Goal: Check status: Check status

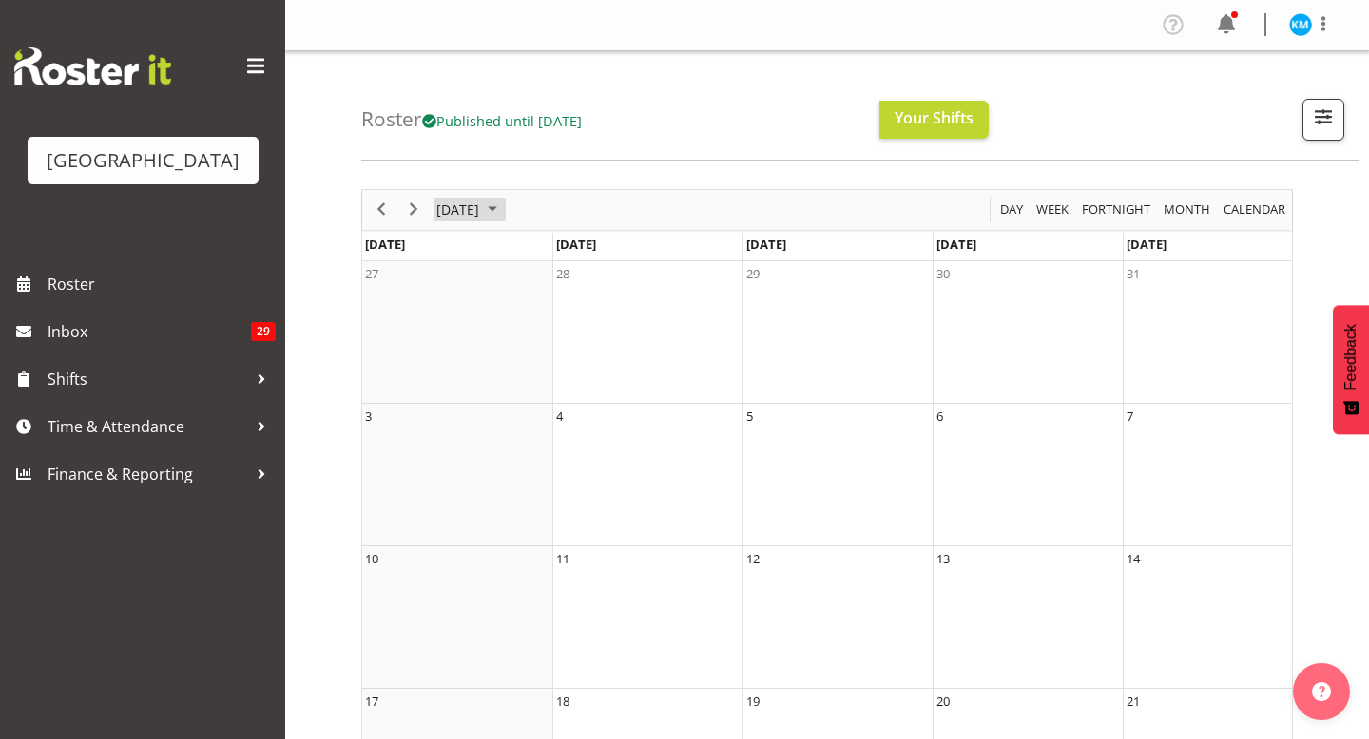
click at [468, 206] on span "[DATE]" at bounding box center [457, 210] width 47 height 24
click at [463, 418] on span "Sep" at bounding box center [467, 423] width 43 height 43
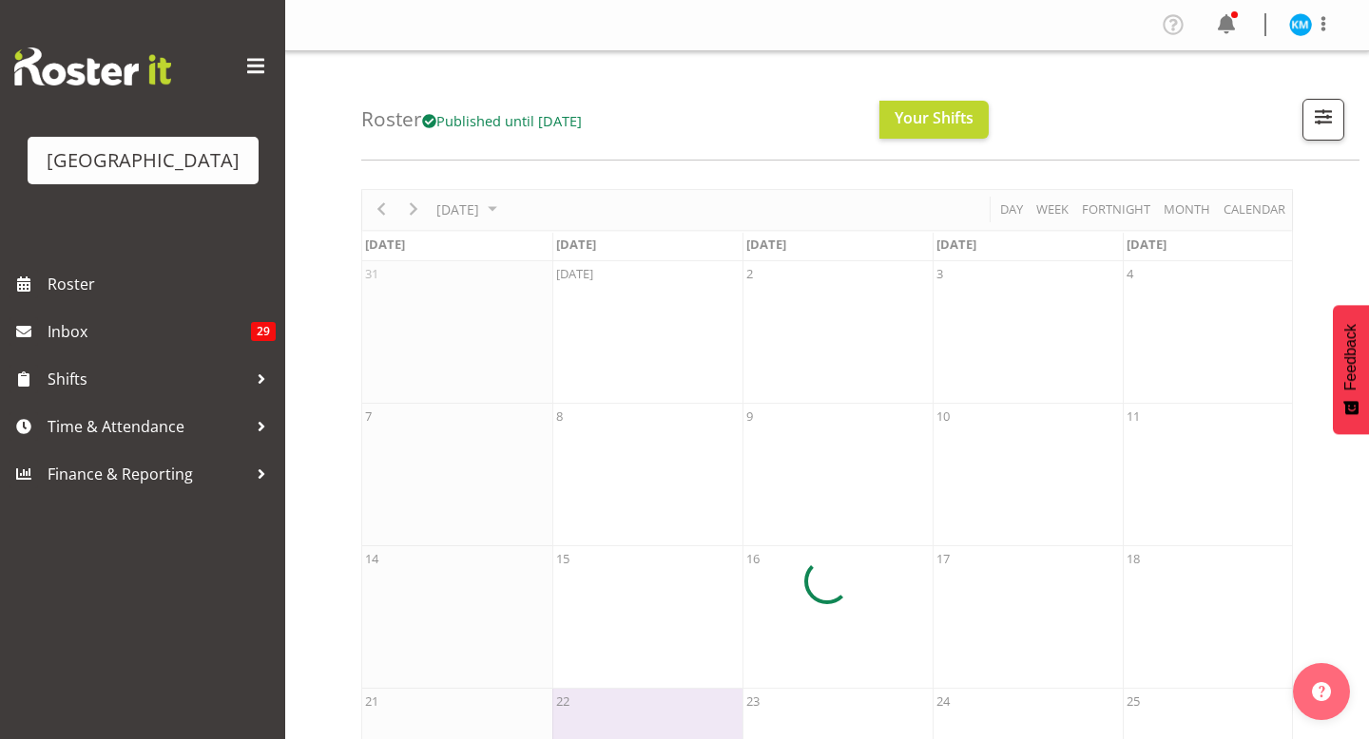
click at [493, 211] on div at bounding box center [826, 582] width 931 height 786
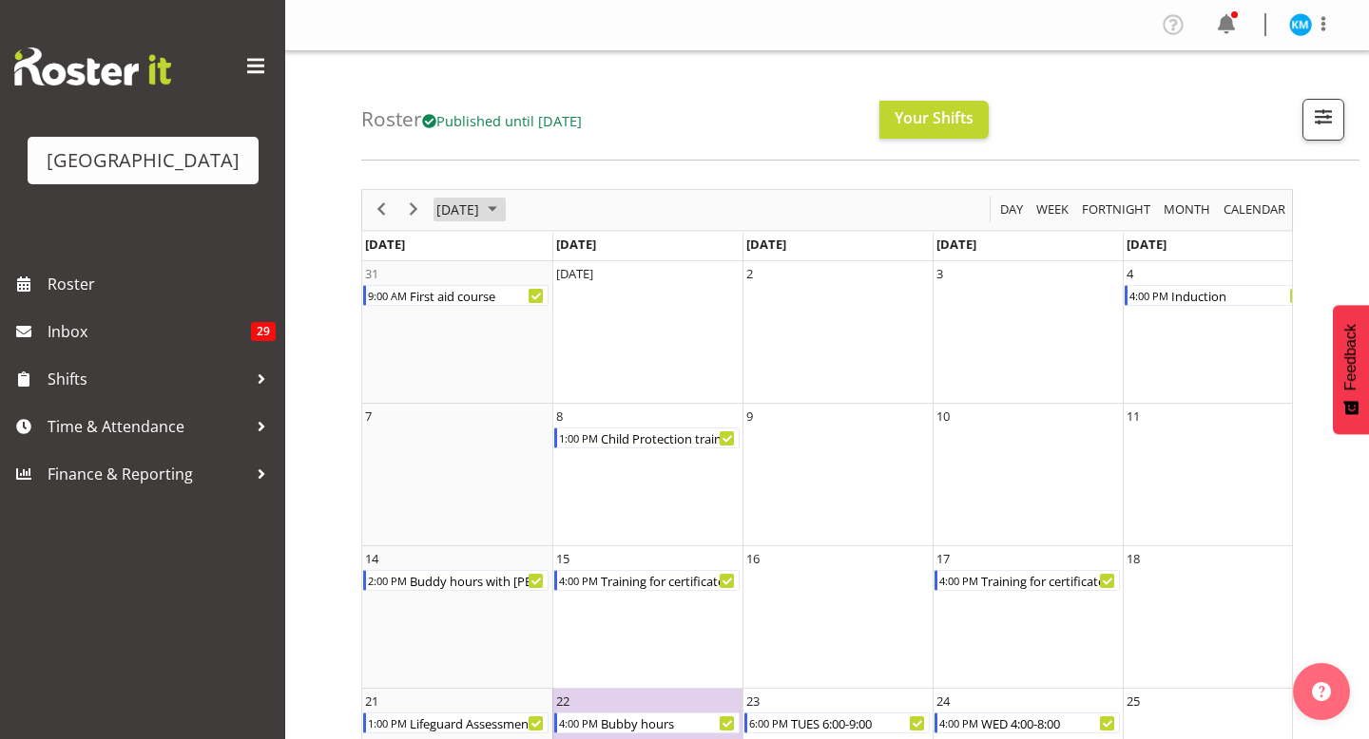
click at [504, 201] on span "August 2025" at bounding box center [492, 210] width 23 height 24
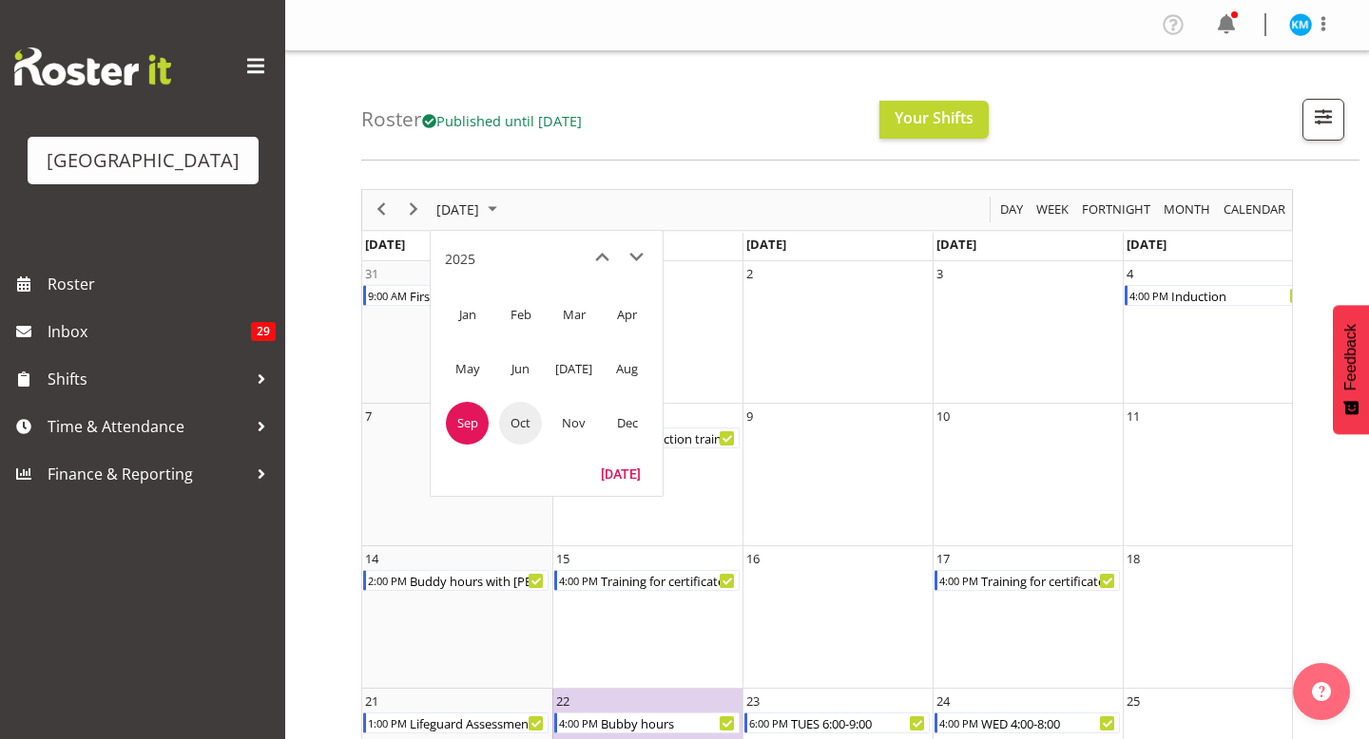
click at [508, 429] on span "Oct" at bounding box center [520, 423] width 43 height 43
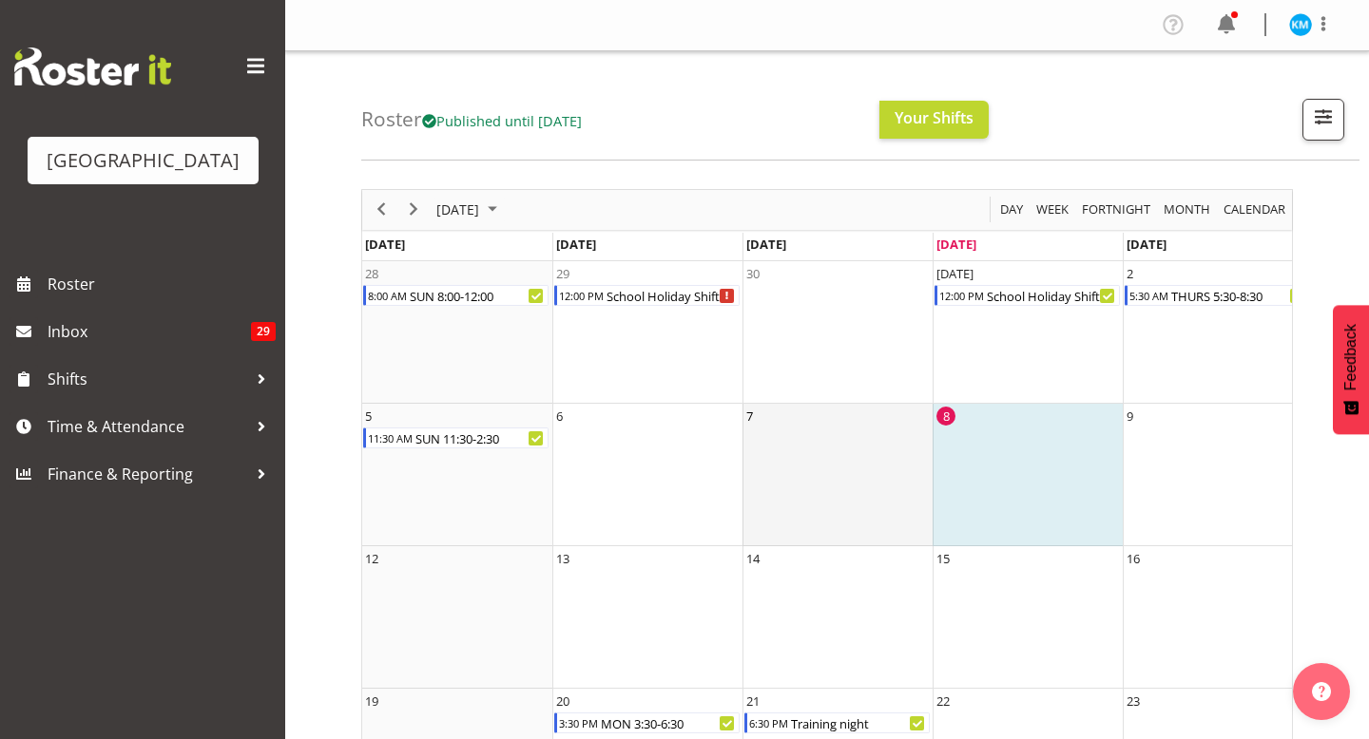
scroll to position [0, 113]
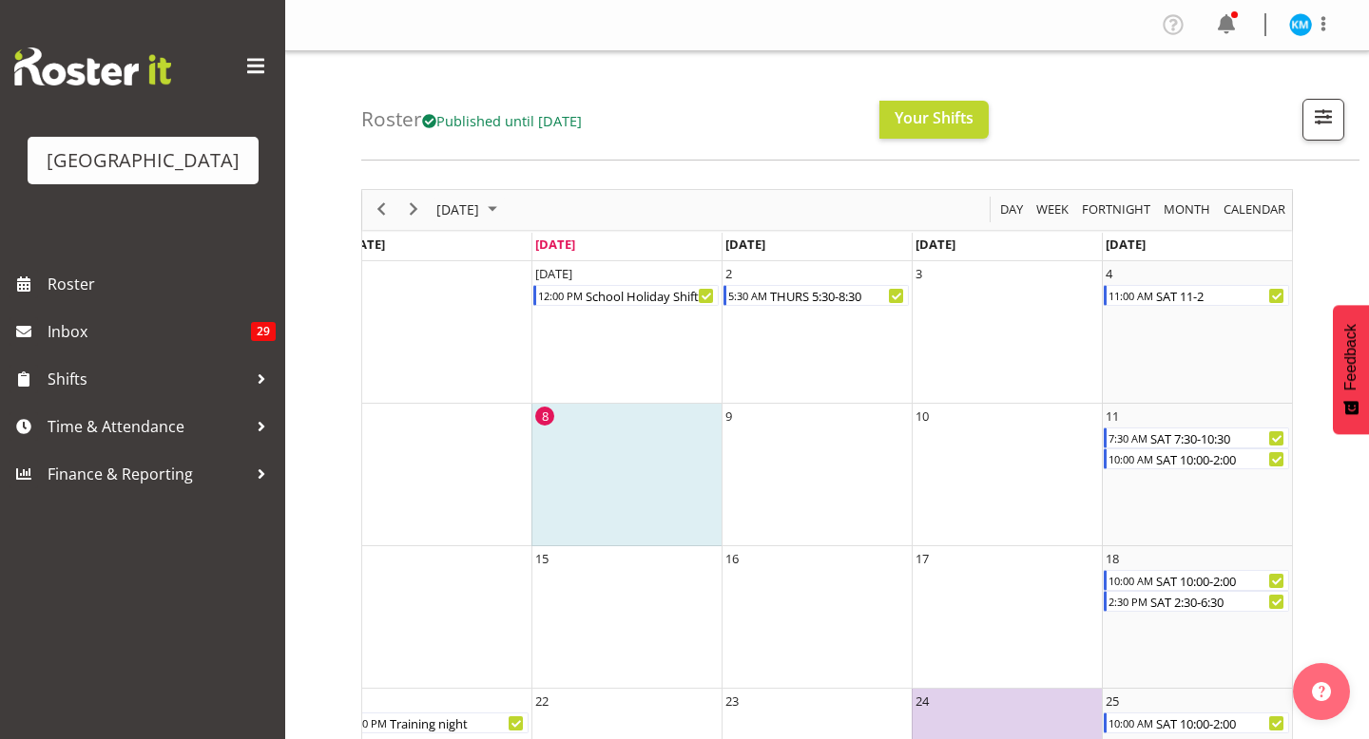
click at [1102, 75] on div "Roster Published until [DATE] Your Shifts All Locations [GEOGRAPHIC_DATA] Selec…" at bounding box center [860, 105] width 998 height 109
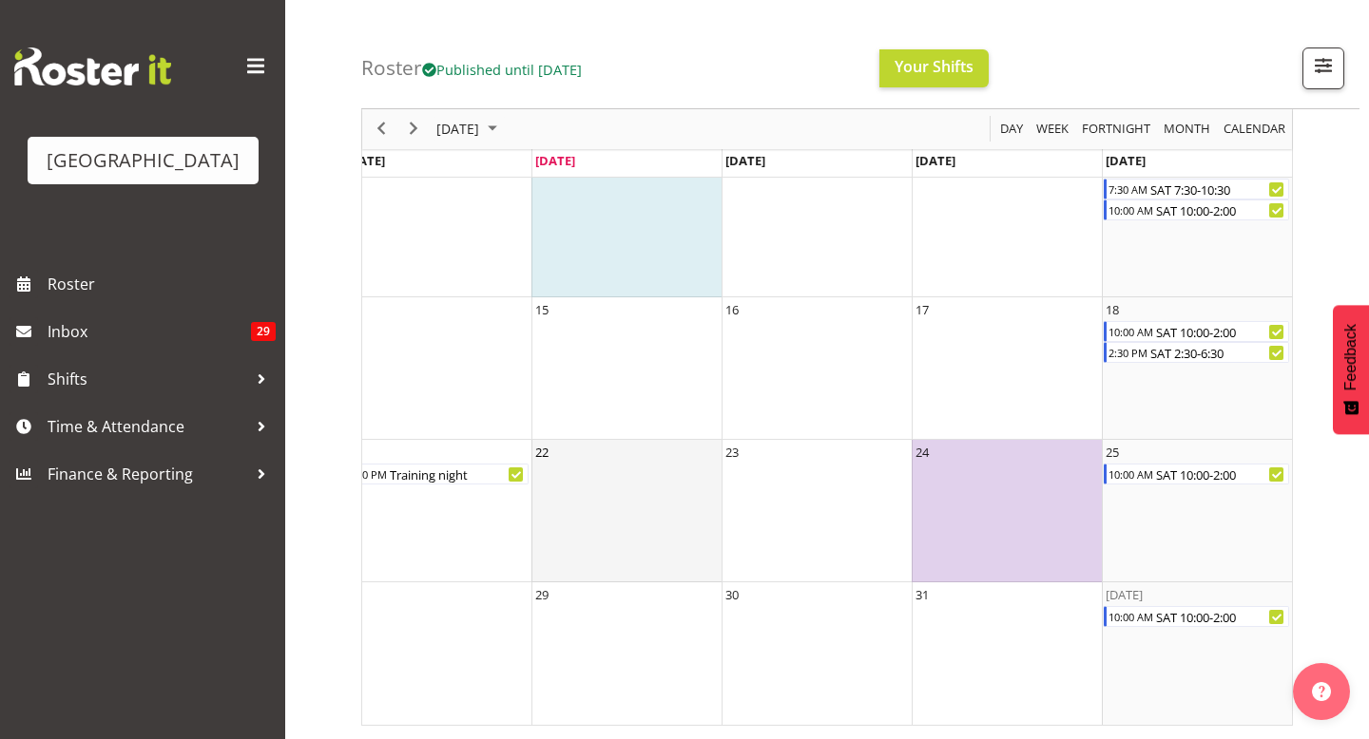
scroll to position [249, 0]
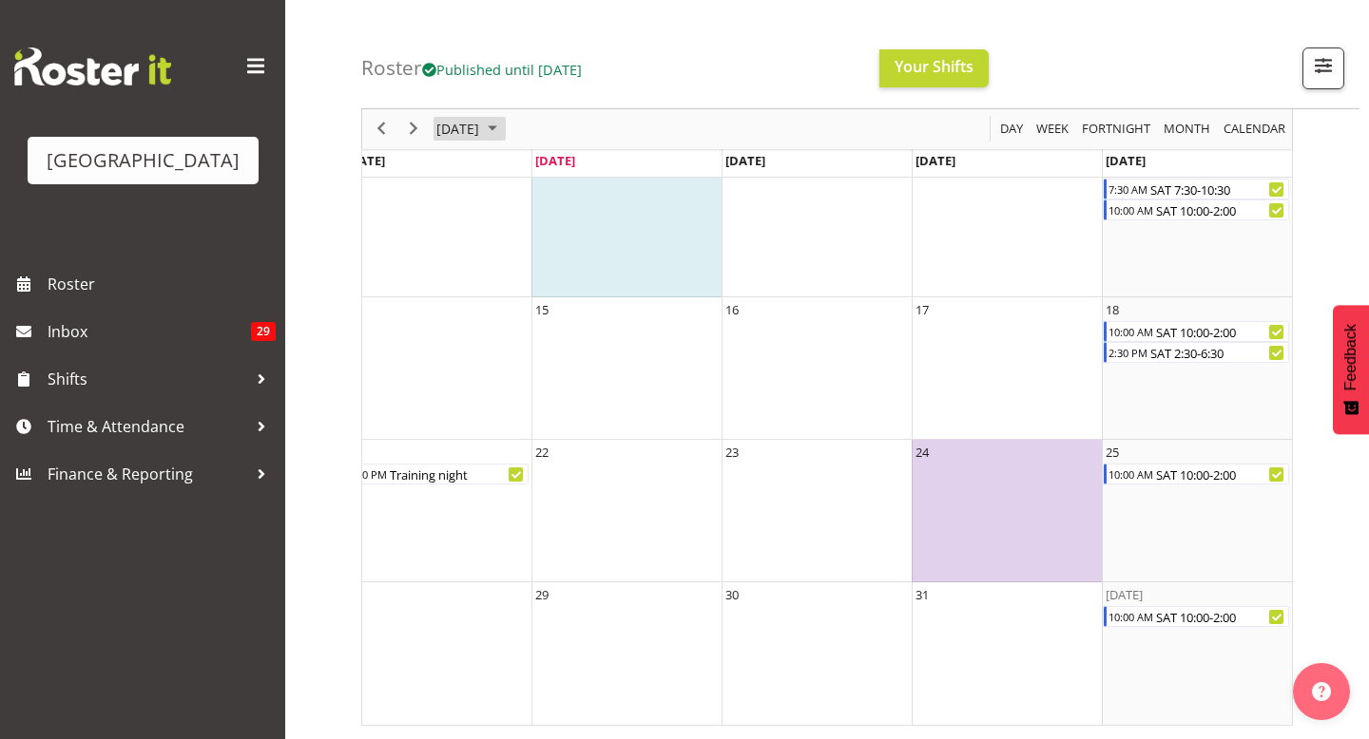
click at [481, 130] on span "[DATE]" at bounding box center [457, 130] width 47 height 24
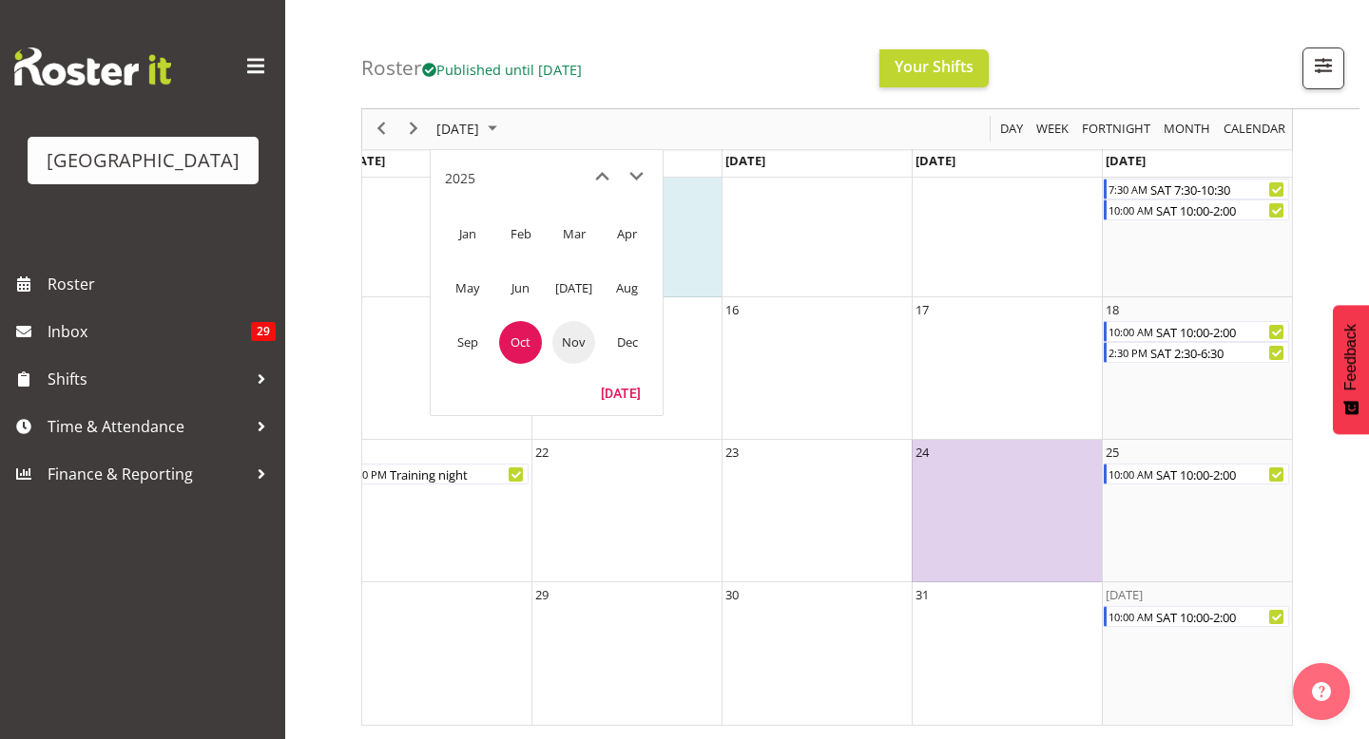
click at [573, 324] on span "Nov" at bounding box center [573, 342] width 43 height 43
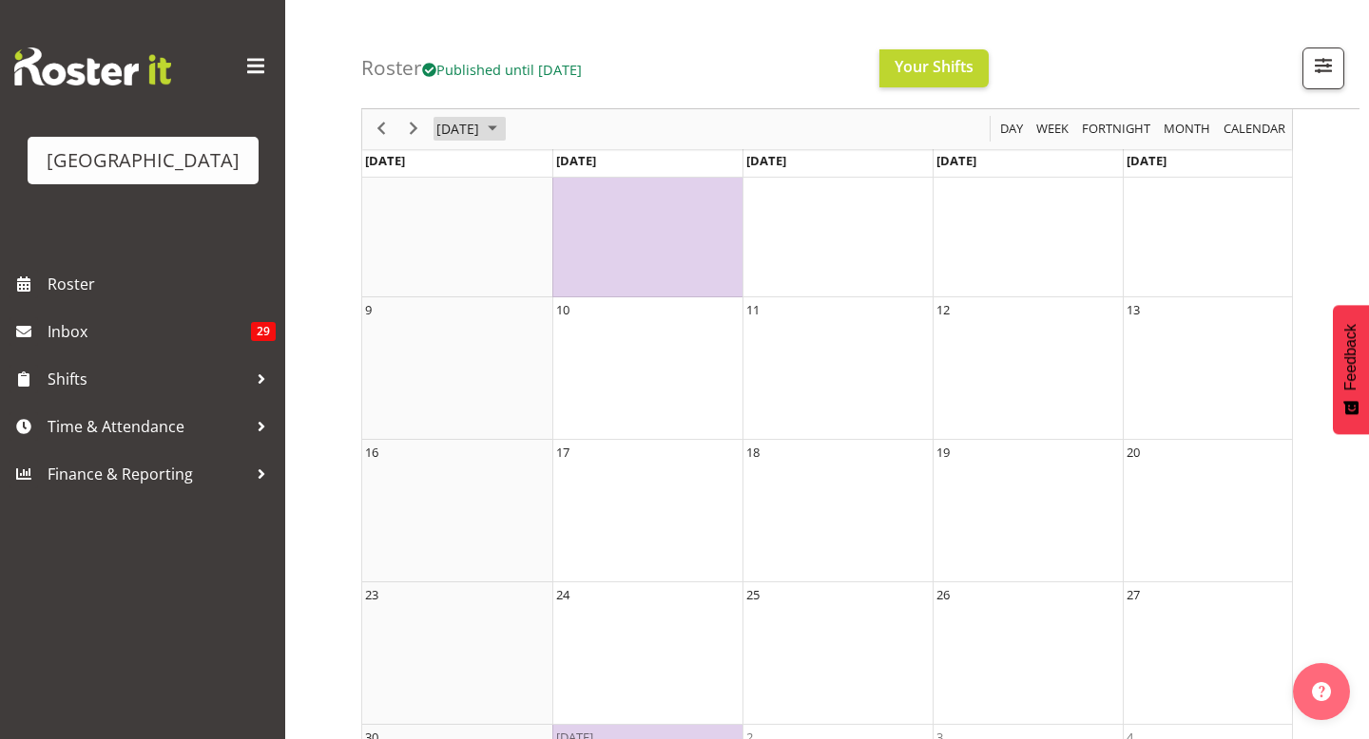
click at [481, 125] on span "[DATE]" at bounding box center [457, 130] width 47 height 24
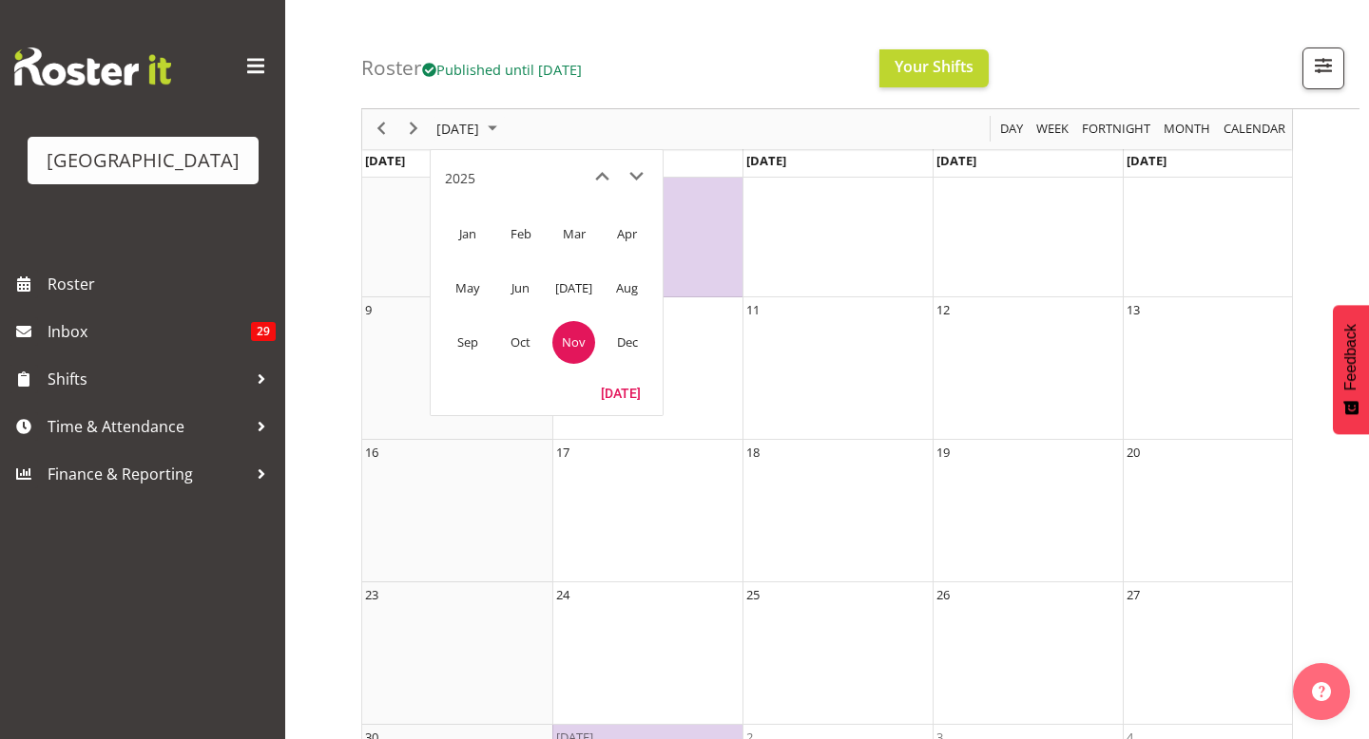
click at [529, 343] on span "Oct" at bounding box center [520, 342] width 43 height 43
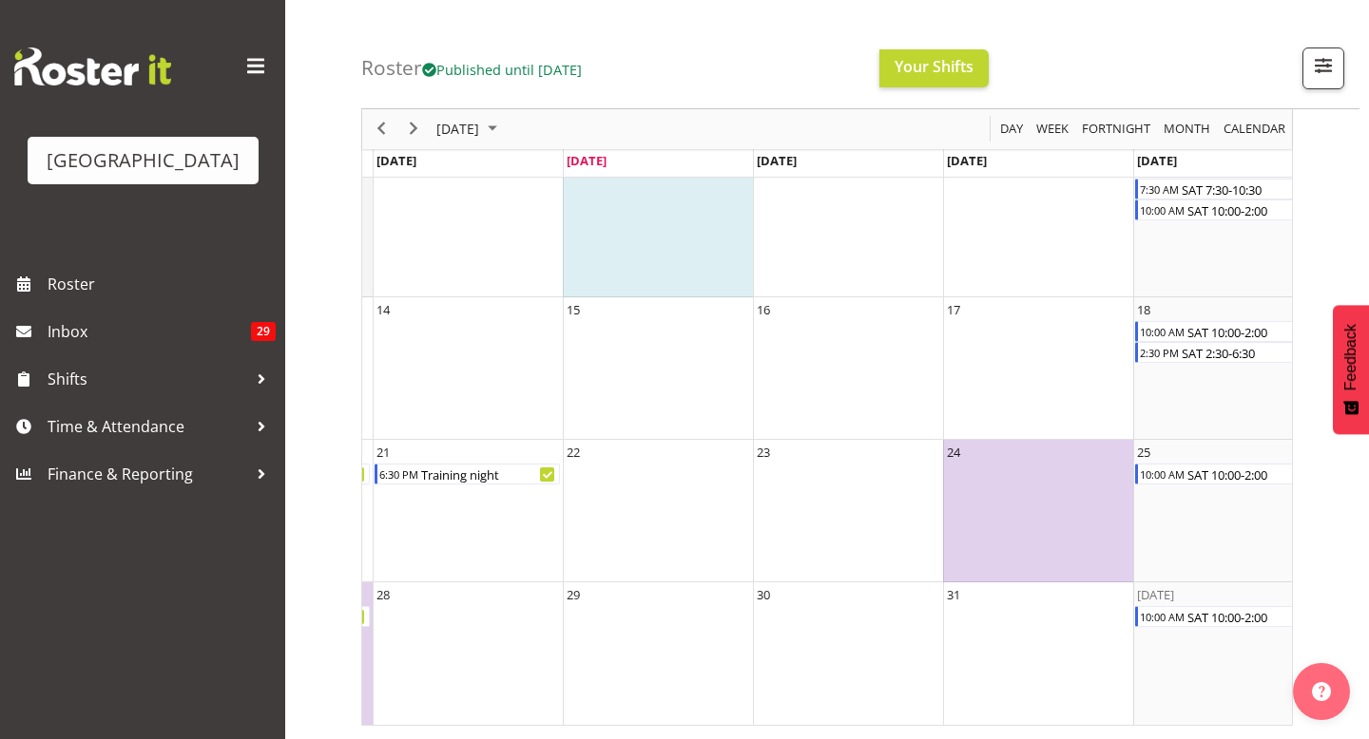
scroll to position [0, 401]
